Goal: Find specific page/section: Find specific page/section

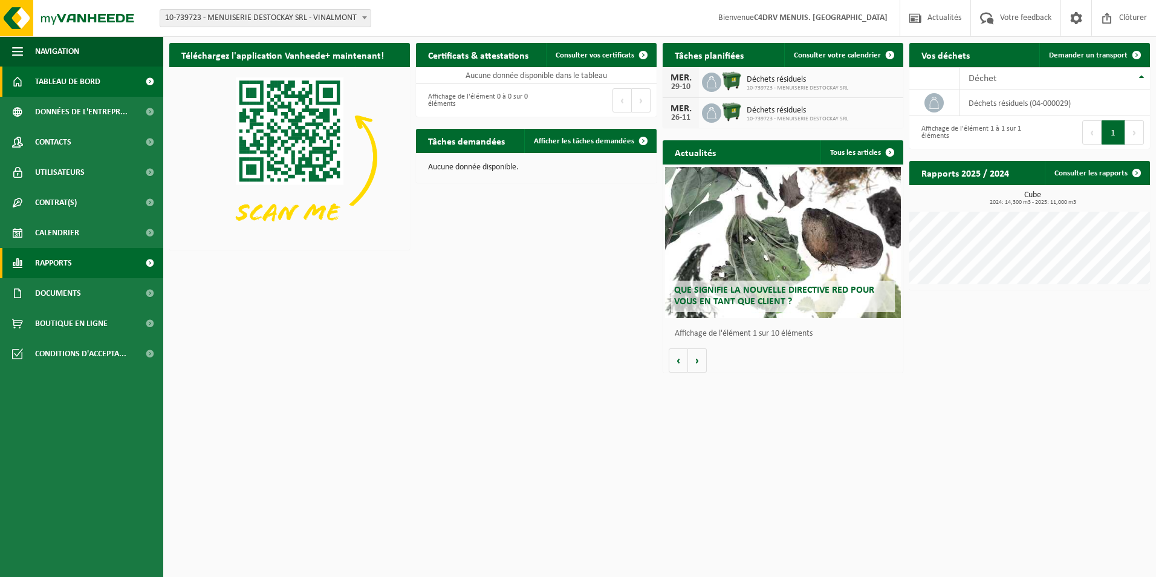
click at [54, 260] on span "Rapports" at bounding box center [53, 263] width 37 height 30
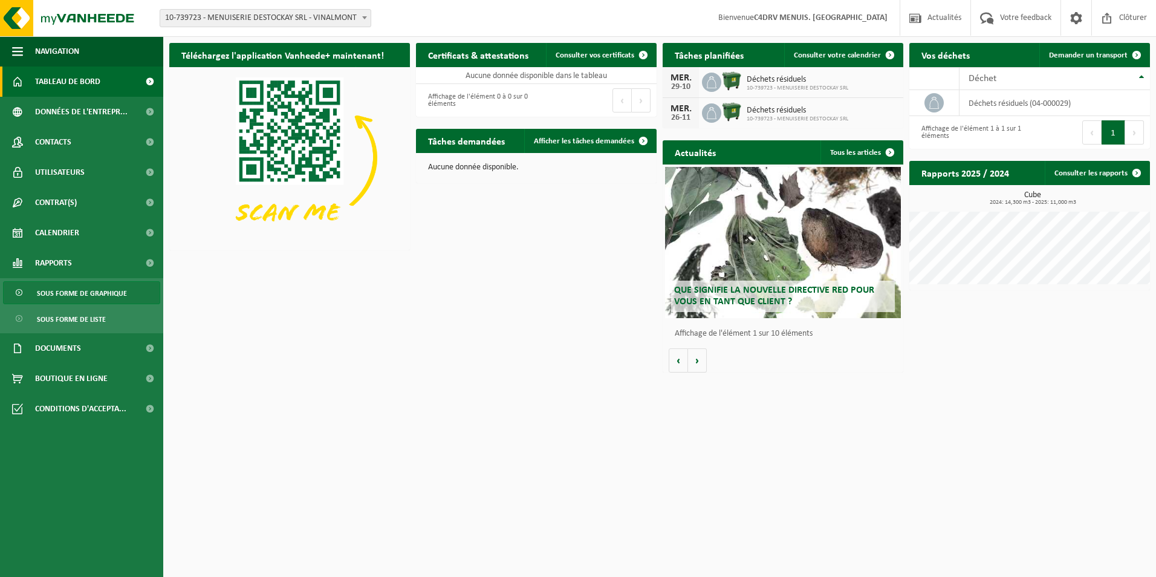
click at [72, 291] on span "Sous forme de graphique" at bounding box center [82, 293] width 90 height 23
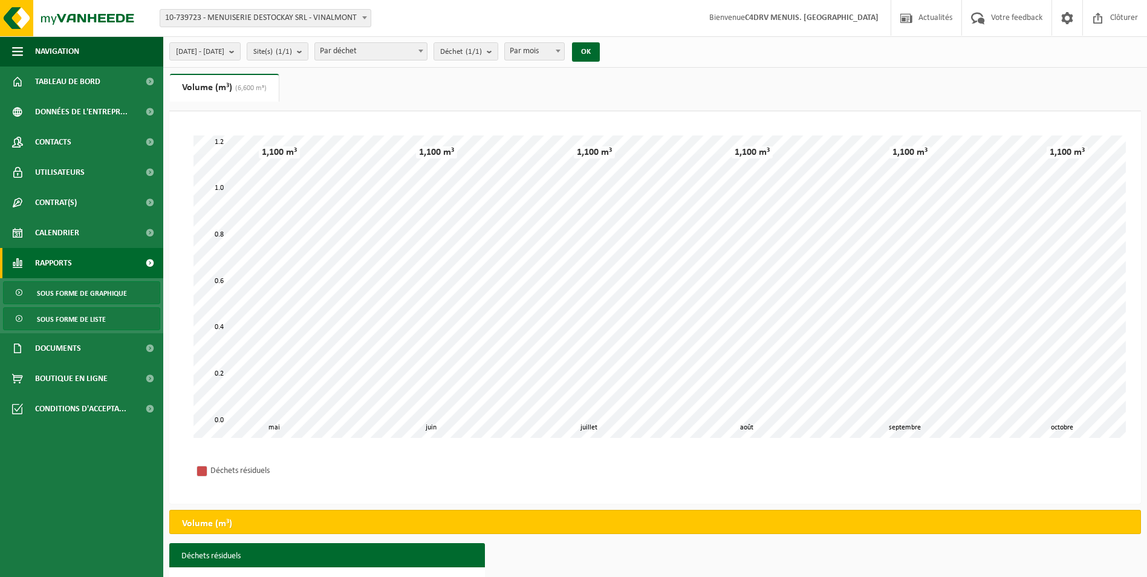
click at [80, 312] on span "Sous forme de liste" at bounding box center [71, 319] width 69 height 23
